Goal: Find specific page/section: Find specific page/section

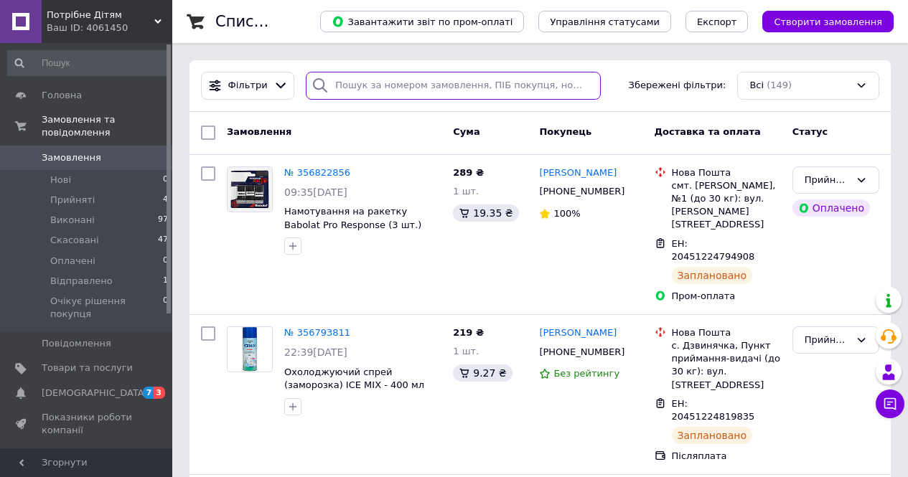
click at [359, 83] on input "search" at bounding box center [453, 86] width 295 height 28
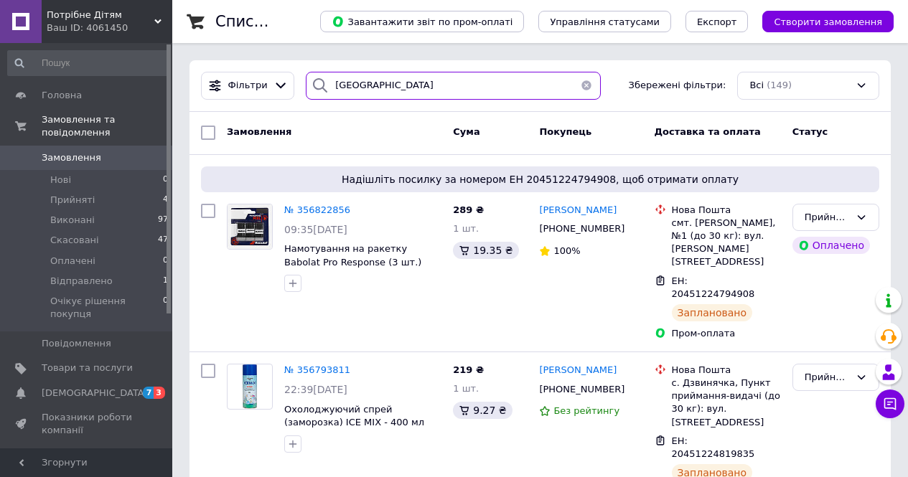
type input "[GEOGRAPHIC_DATA]"
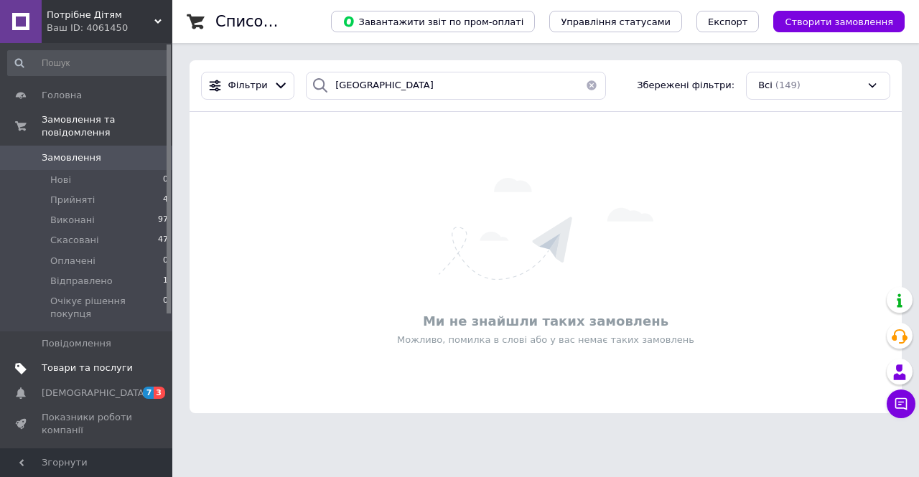
click at [64, 362] on span "Товари та послуги" at bounding box center [87, 368] width 91 height 13
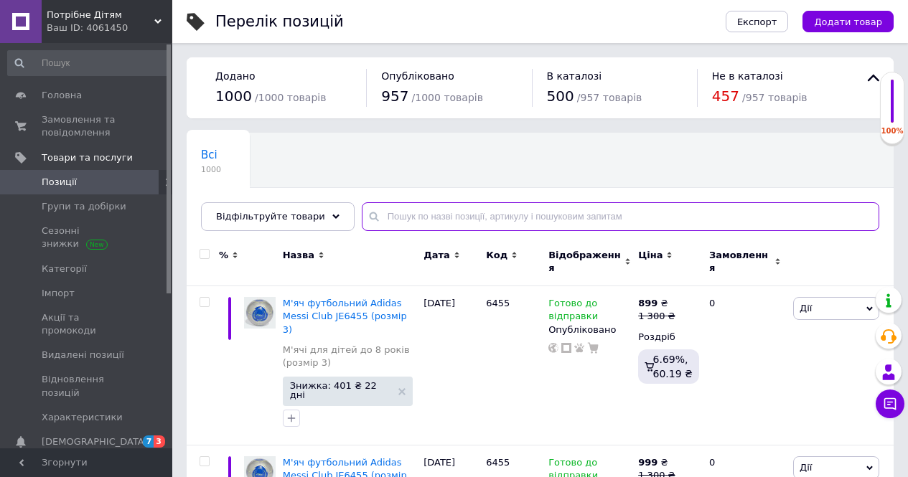
click at [388, 216] on input "text" at bounding box center [621, 216] width 518 height 29
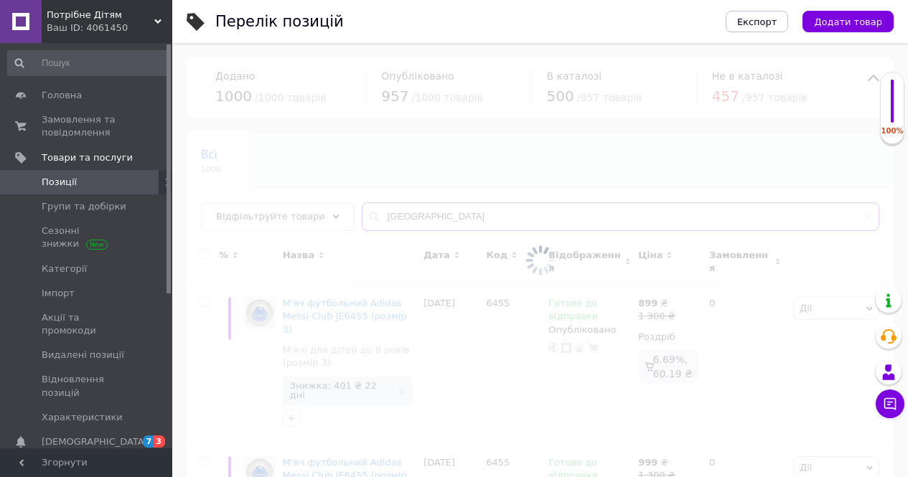
type input "[GEOGRAPHIC_DATA]"
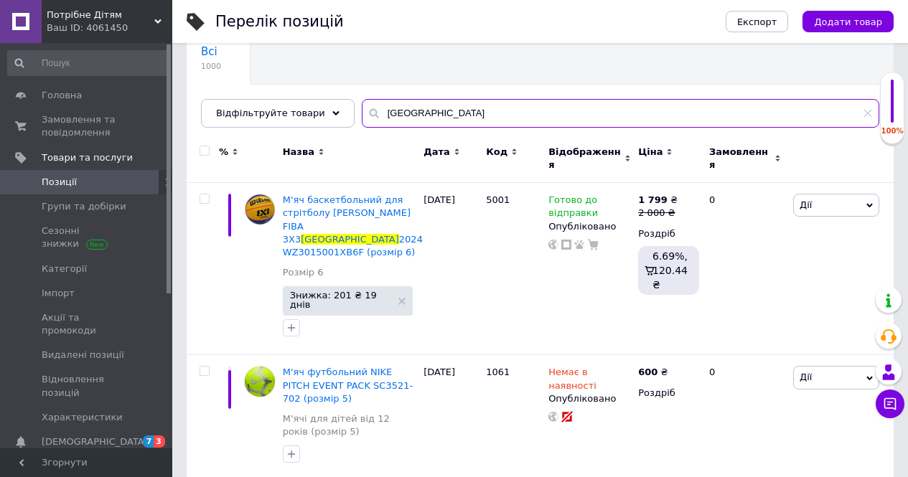
scroll to position [93, 0]
